Goal: Find specific page/section: Find specific page/section

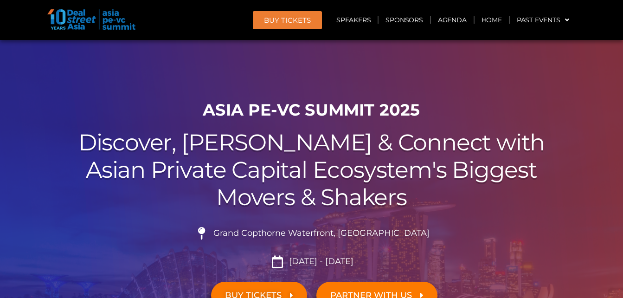
click at [563, 77] on div at bounding box center [311, 209] width 623 height 338
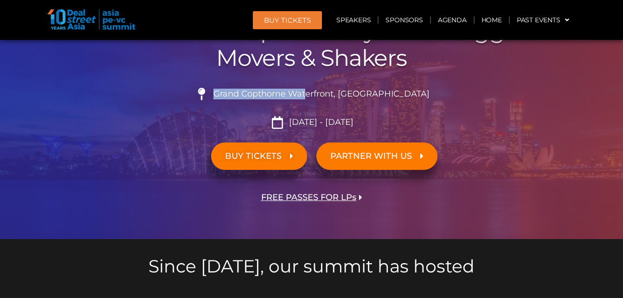
drag, startPoint x: 239, startPoint y: 90, endPoint x: 330, endPoint y: 97, distance: 90.7
click at [330, 97] on span "Grand Copthorne Waterfront, [GEOGRAPHIC_DATA]​" at bounding box center [320, 94] width 219 height 10
drag, startPoint x: 330, startPoint y: 97, endPoint x: 359, endPoint y: 92, distance: 29.5
click at [355, 92] on span "Grand Copthorne Waterfront, [GEOGRAPHIC_DATA]​" at bounding box center [320, 94] width 219 height 10
drag, startPoint x: 405, startPoint y: 93, endPoint x: 253, endPoint y: 88, distance: 152.3
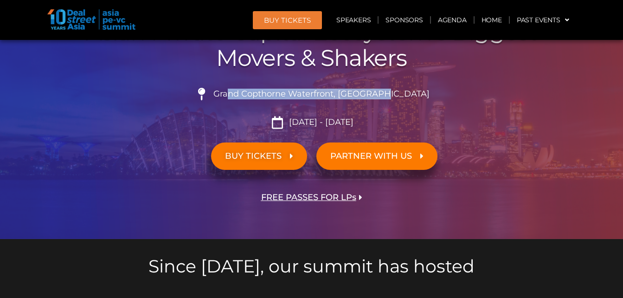
click at [253, 88] on li "Grand Copthorne Waterfront, [GEOGRAPHIC_DATA]​" at bounding box center [312, 98] width 520 height 20
drag, startPoint x: 253, startPoint y: 88, endPoint x: 320, endPoint y: 100, distance: 68.0
click at [310, 102] on li "Grand Copthorne Waterfront, [GEOGRAPHIC_DATA]​" at bounding box center [312, 98] width 520 height 20
drag, startPoint x: 358, startPoint y: 93, endPoint x: 236, endPoint y: 93, distance: 122.0
click at [236, 93] on span "Grand Copthorne Waterfront, [GEOGRAPHIC_DATA]​" at bounding box center [320, 94] width 219 height 10
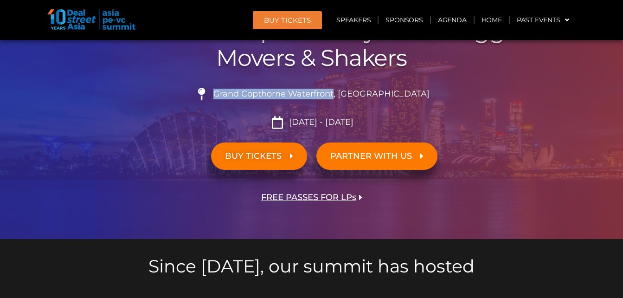
drag, startPoint x: 236, startPoint y: 93, endPoint x: 304, endPoint y: 94, distance: 67.8
copy span "Grand Copthorne Waterfront"
